Goal: Transaction & Acquisition: Purchase product/service

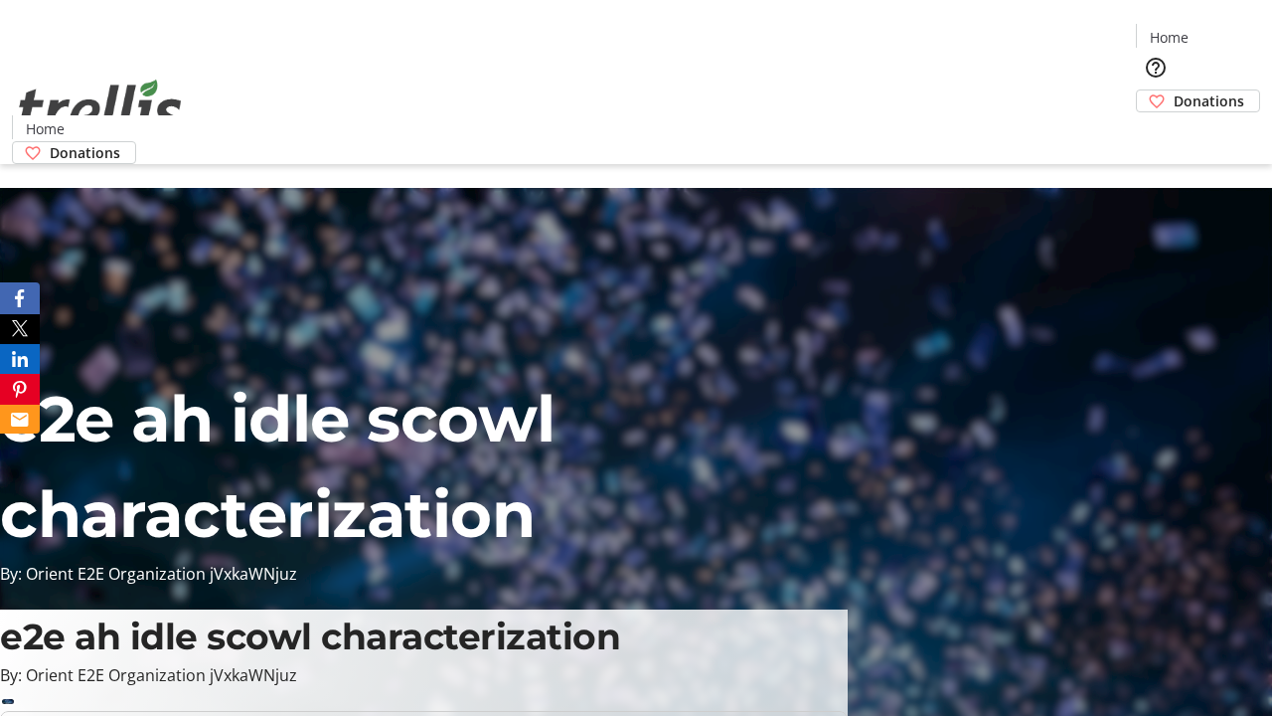
click at [1174, 90] on span "Donations" at bounding box center [1209, 100] width 71 height 21
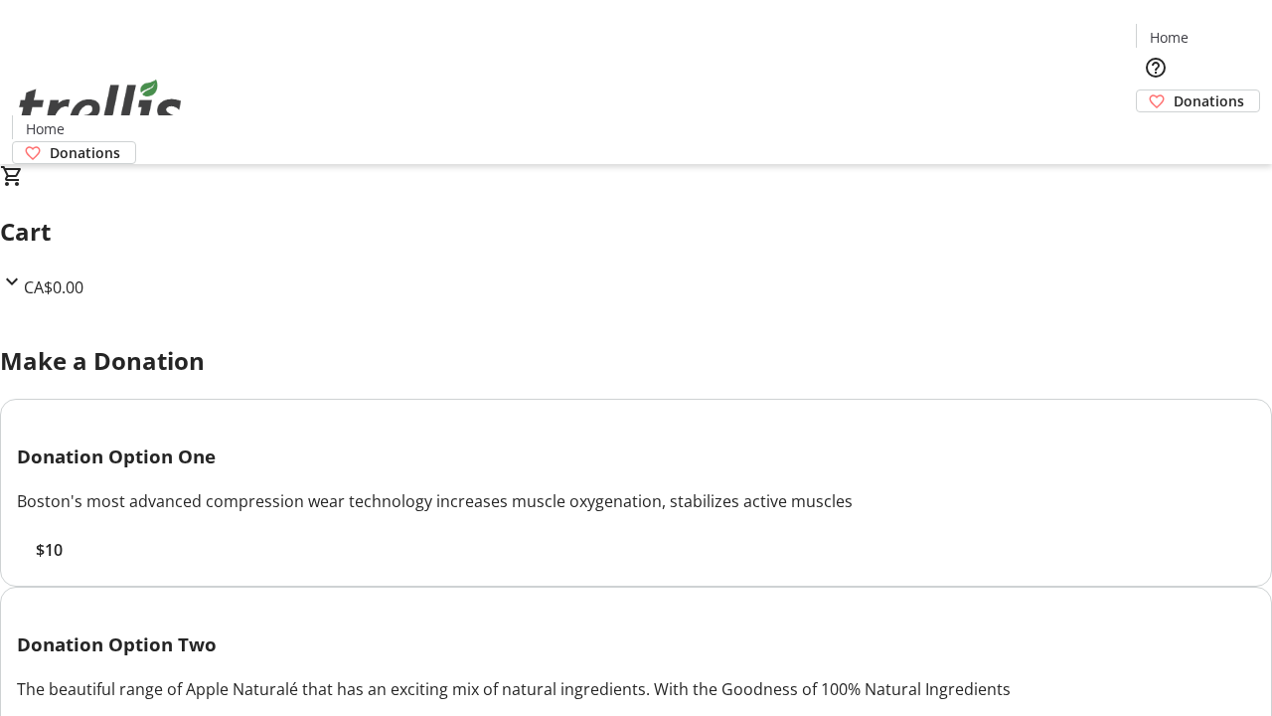
click at [63, 561] on span "$10" at bounding box center [49, 550] width 27 height 24
select select "CA"
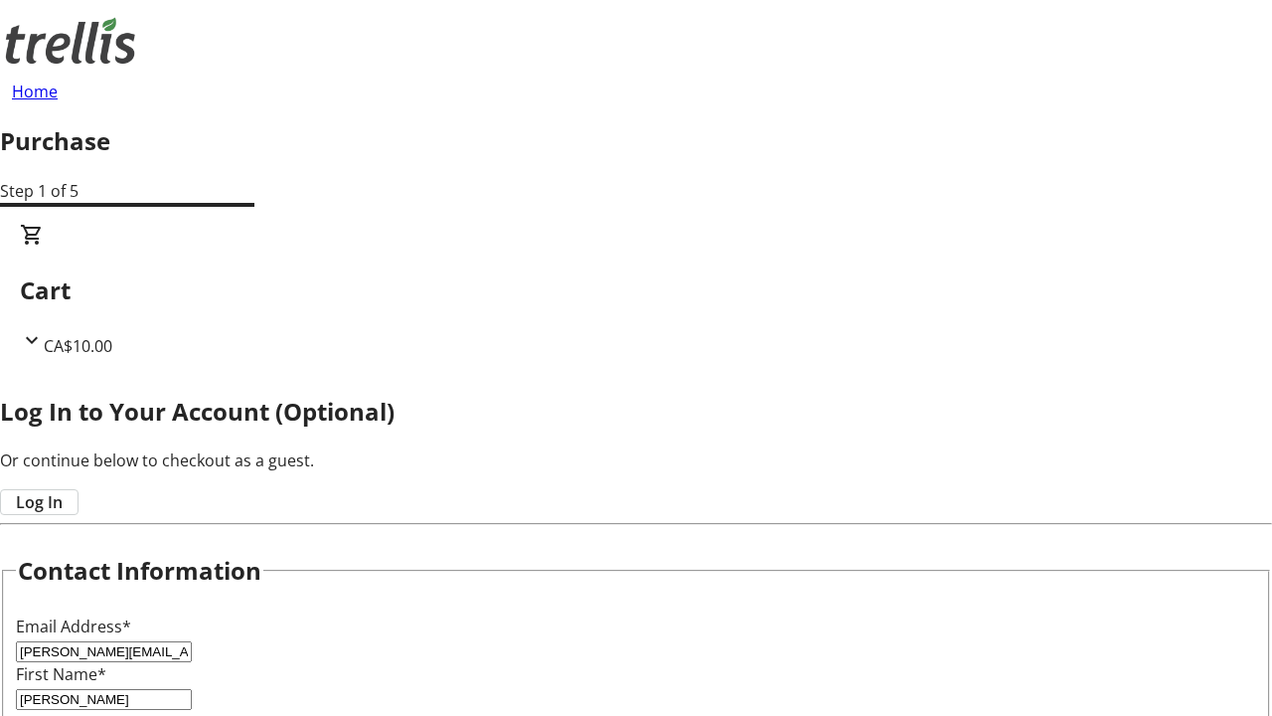
type input "[PERSON_NAME]"
type input "[STREET_ADDRESS][PERSON_NAME]"
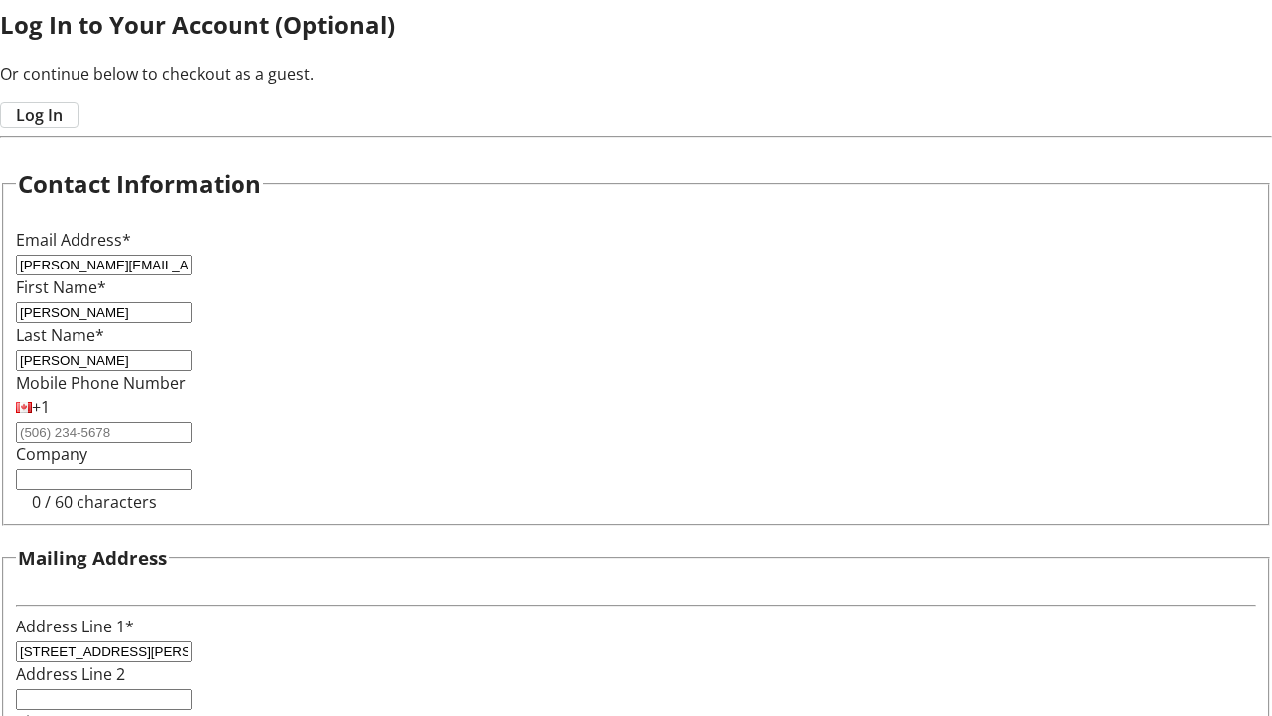
type input "Kelowna"
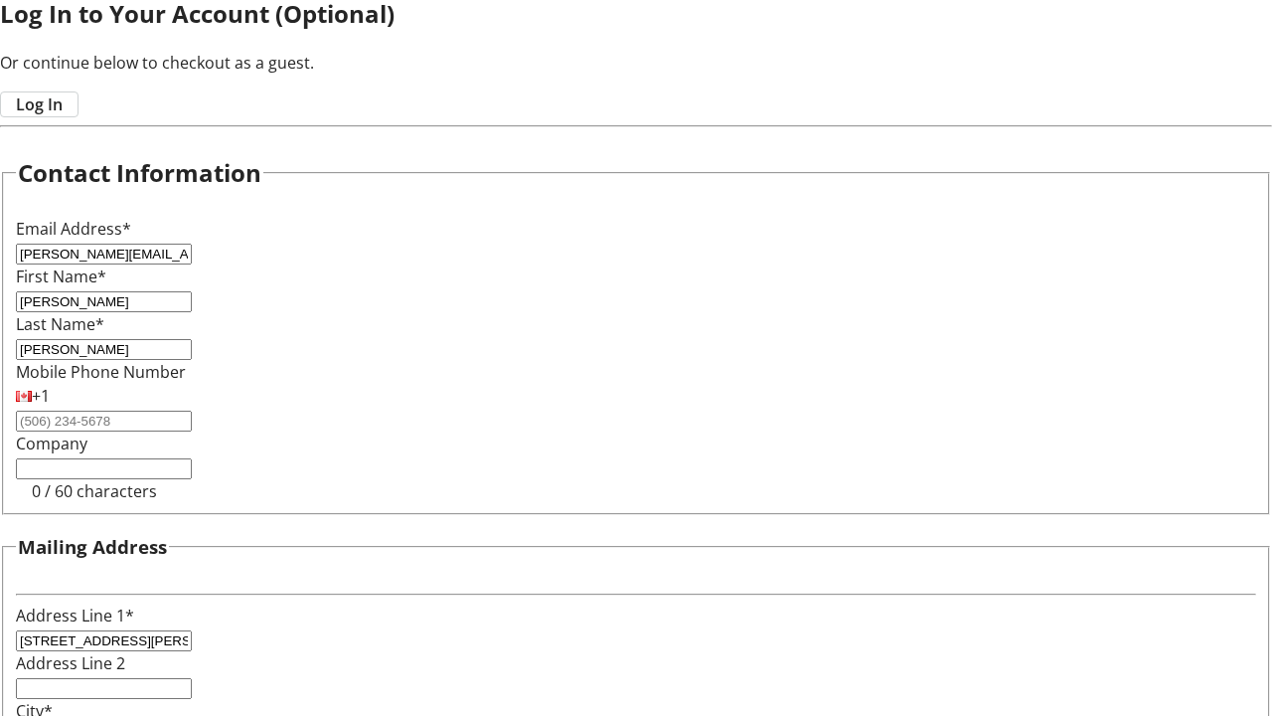
select select "BC"
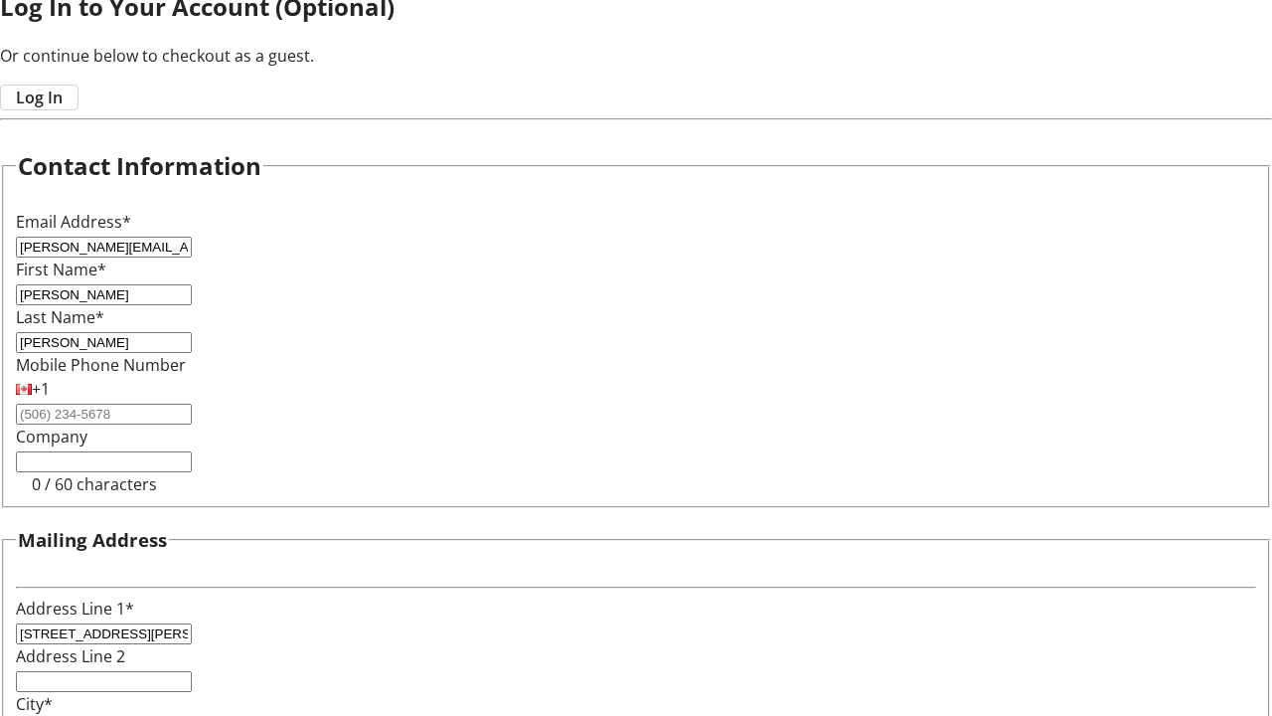
type input "Kelowna"
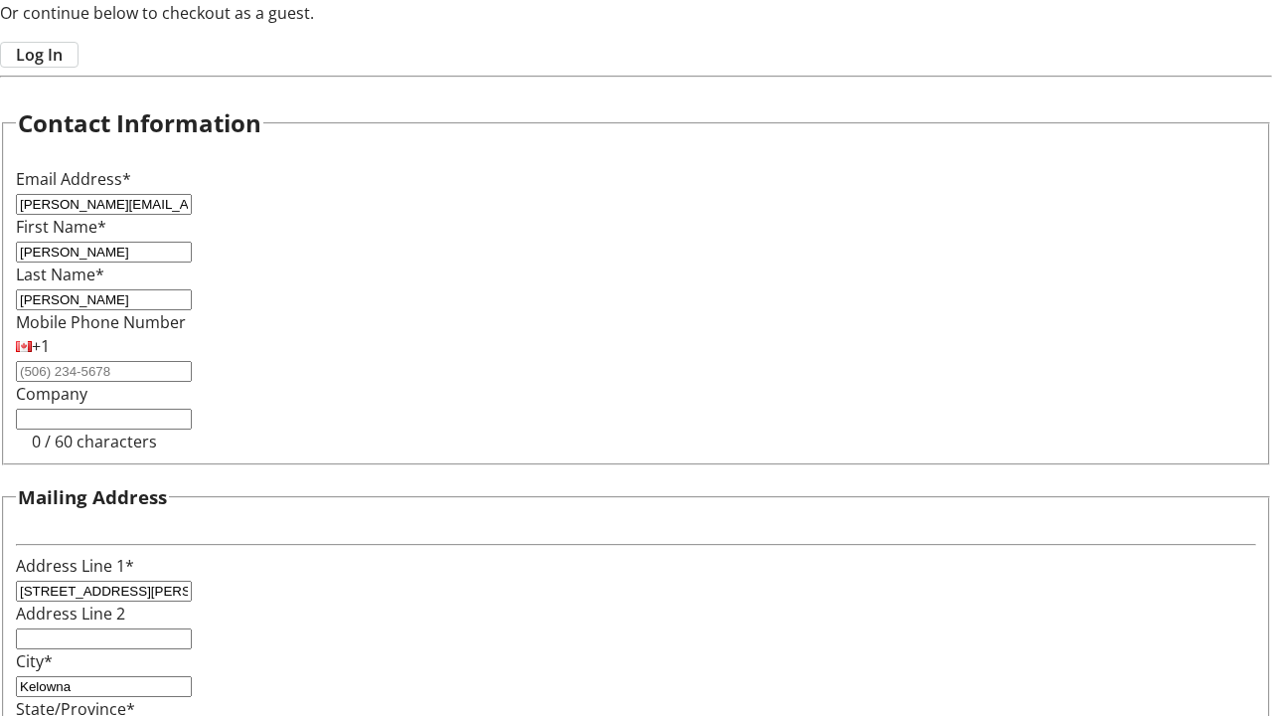
type input "V1Y 0C2"
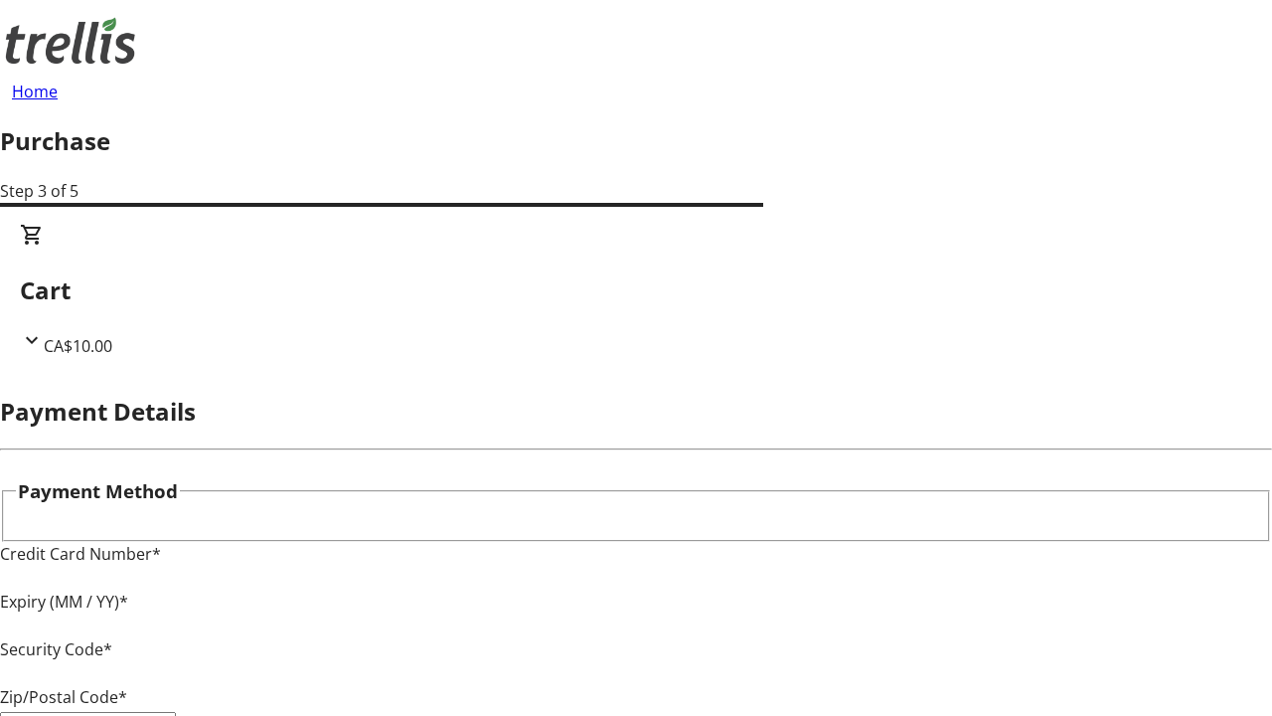
type input "V1Y 0C2"
